Goal: Task Accomplishment & Management: Use online tool/utility

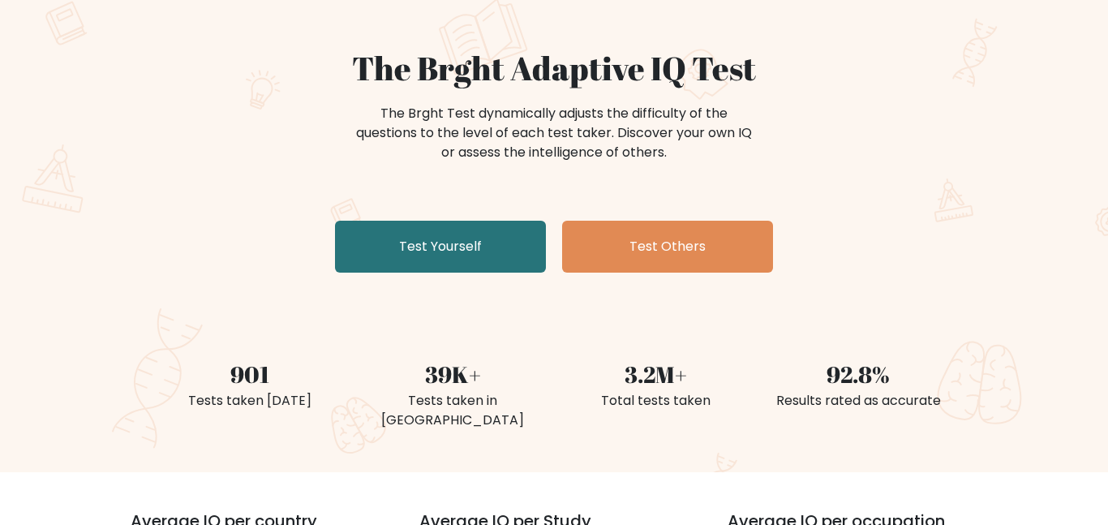
scroll to position [114, 0]
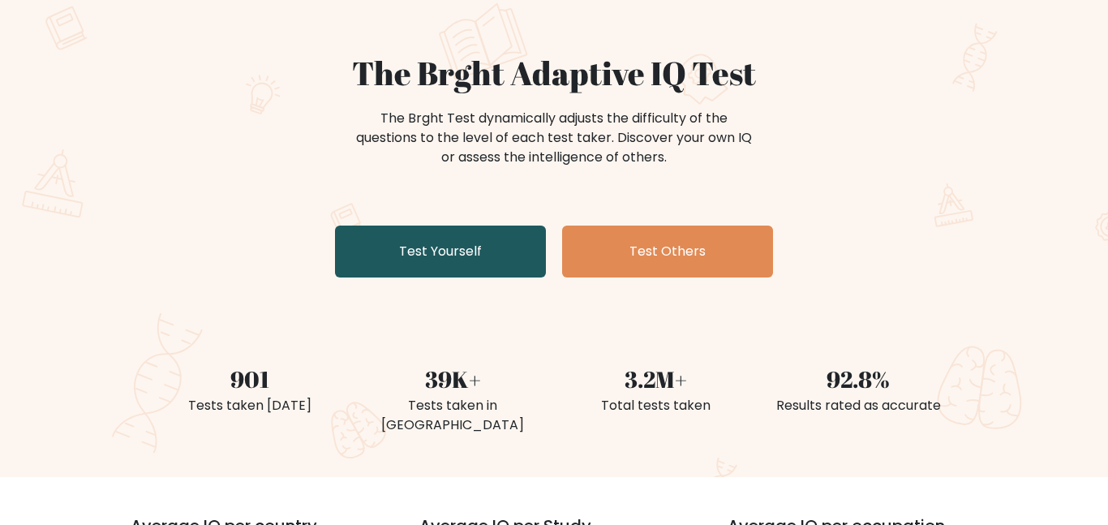
click at [508, 261] on link "Test Yourself" at bounding box center [440, 251] width 211 height 52
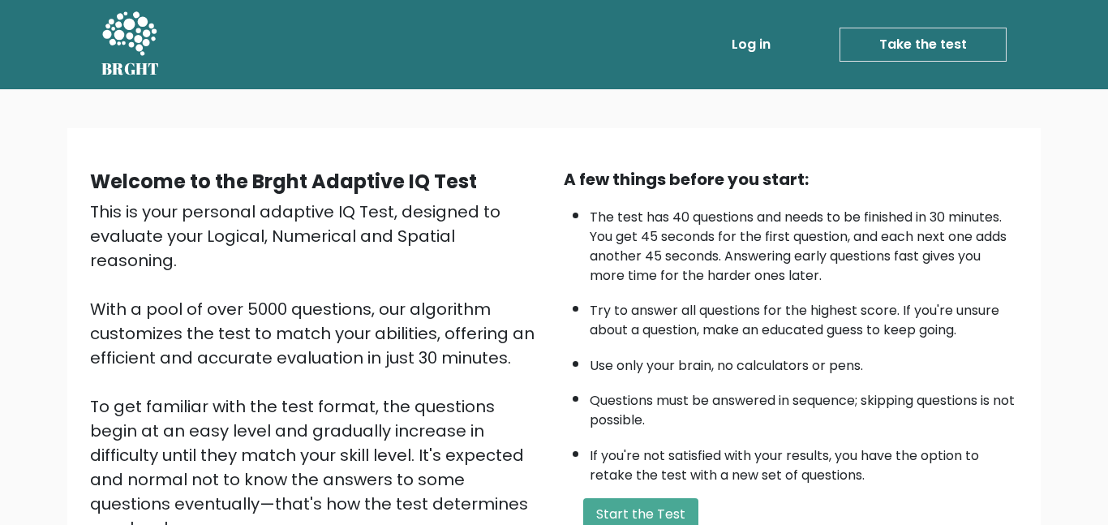
scroll to position [218, 0]
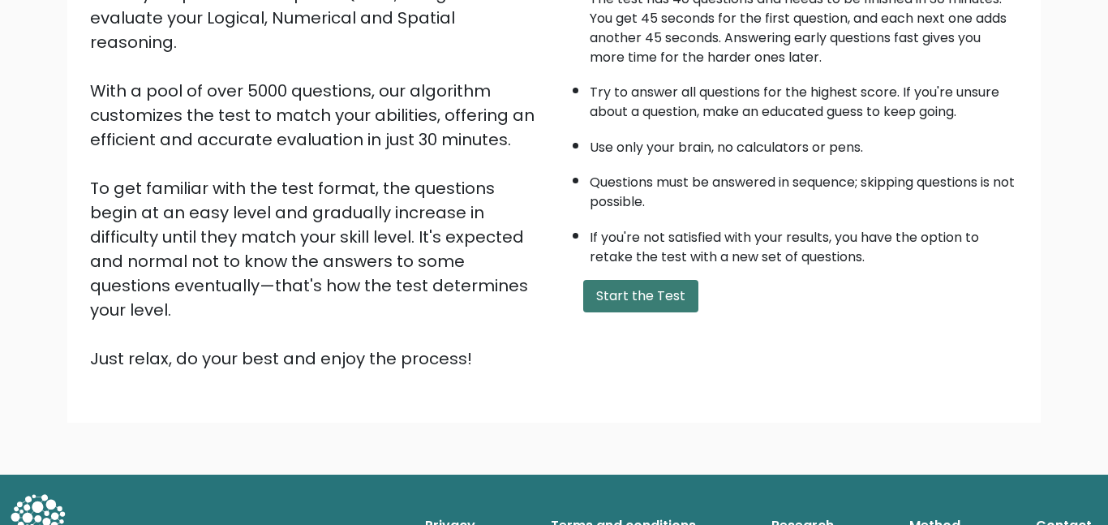
click at [639, 298] on button "Start the Test" at bounding box center [640, 296] width 115 height 32
